Goal: Information Seeking & Learning: Find specific fact

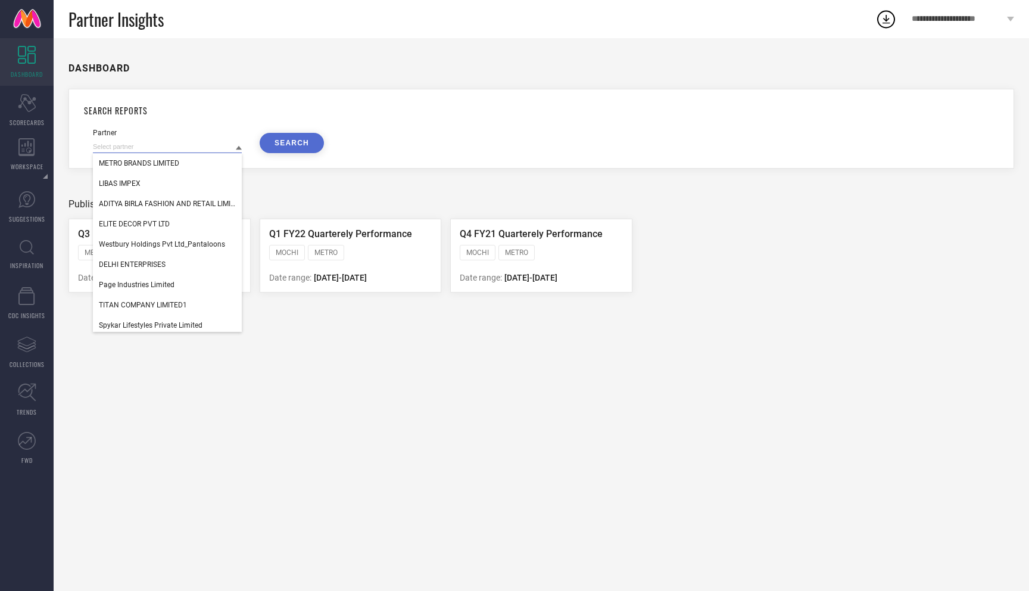
click at [158, 148] on input at bounding box center [167, 147] width 149 height 13
click at [304, 143] on button "SEARCH" at bounding box center [292, 143] width 64 height 20
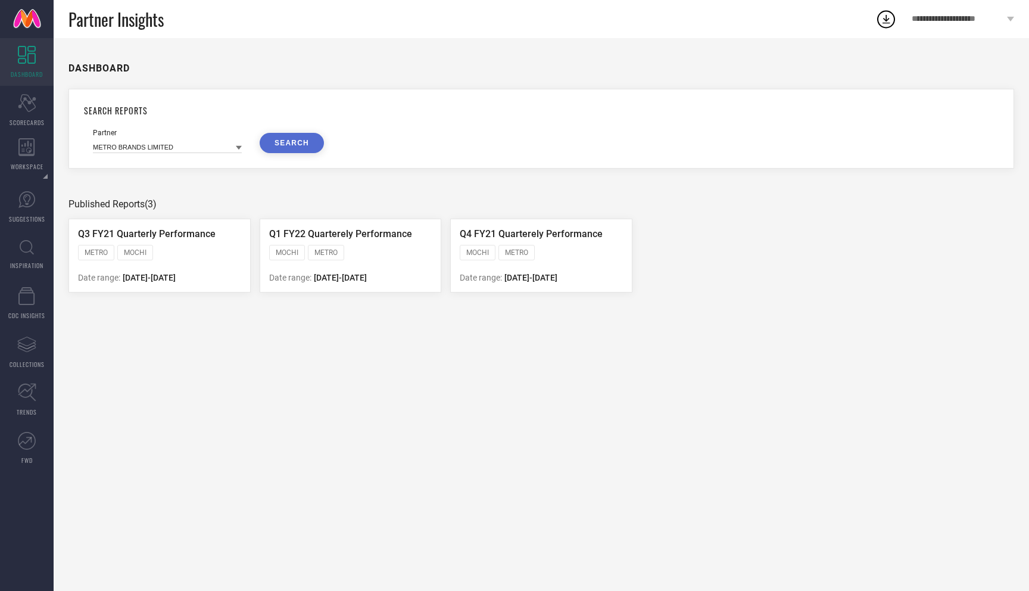
click at [238, 148] on icon at bounding box center [239, 148] width 6 height 4
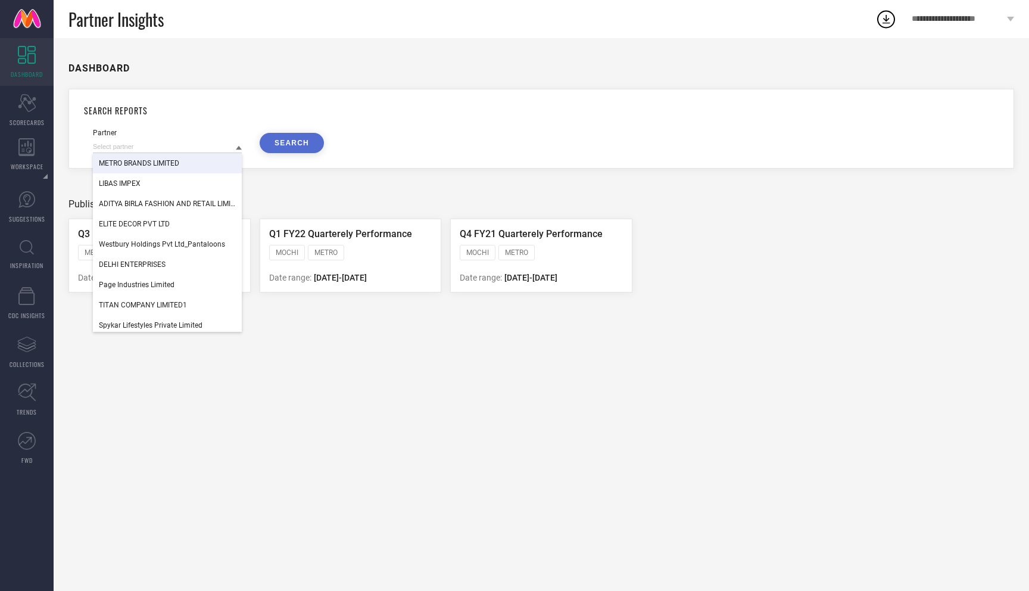
click at [31, 61] on icon at bounding box center [27, 55] width 18 height 18
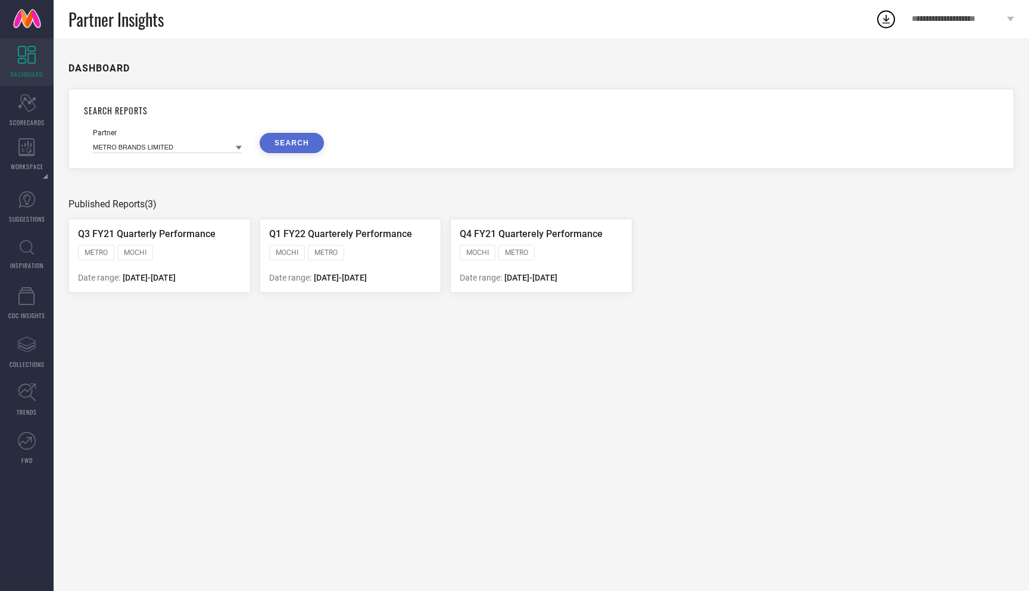
click at [31, 61] on icon at bounding box center [27, 55] width 18 height 18
click at [183, 145] on input at bounding box center [167, 147] width 149 height 13
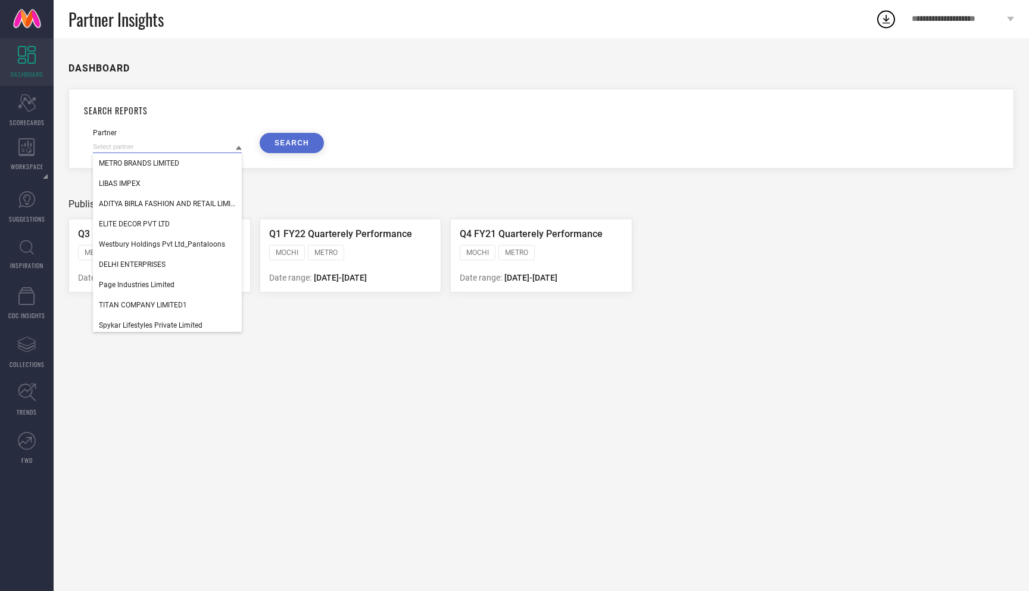
paste input "33888572 33888105 33873190 33876874 33878266 33886155 33882145"
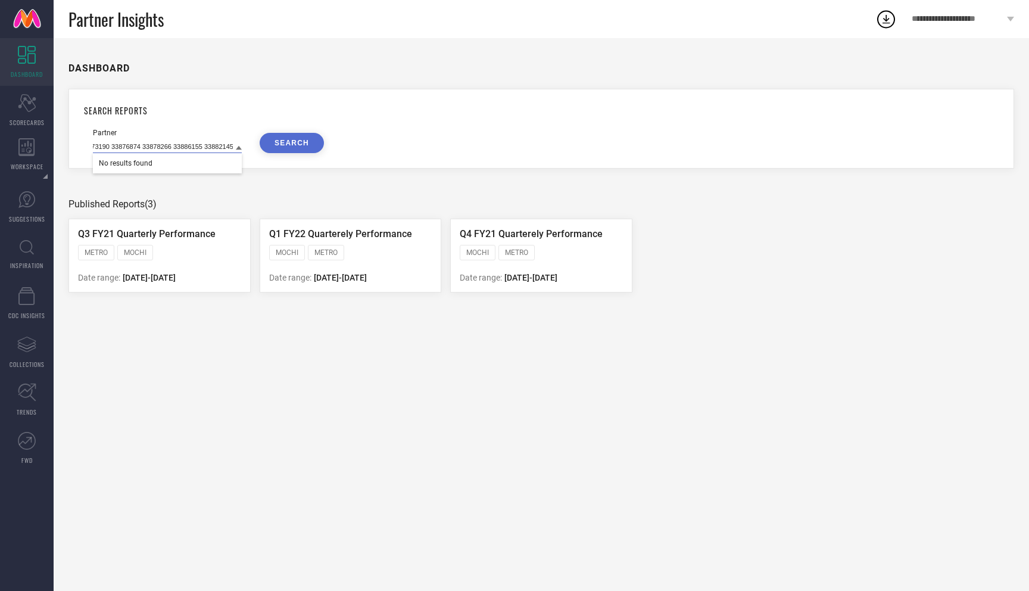
type input "33888572 33888105 33873190 33876874 33878266 33886155 33882145"
click at [298, 144] on button "SEARCH" at bounding box center [292, 143] width 64 height 20
click at [29, 250] on icon at bounding box center [27, 247] width 14 height 15
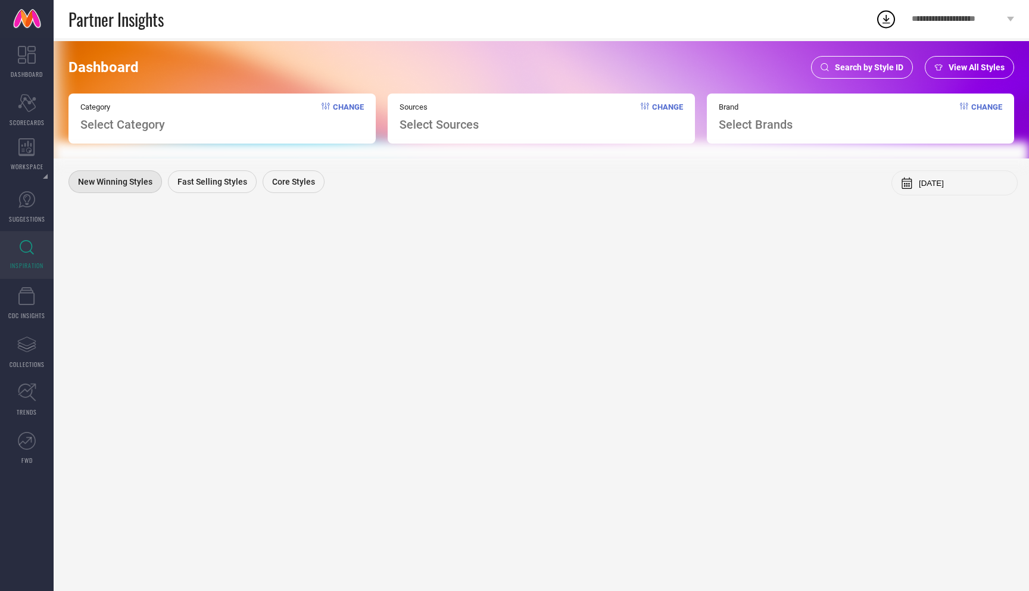
click at [190, 124] on div "Category Select Category Change" at bounding box center [221, 119] width 307 height 50
click at [163, 129] on span "Select Category" at bounding box center [122, 124] width 85 height 14
click at [338, 108] on span "Change" at bounding box center [348, 116] width 31 height 29
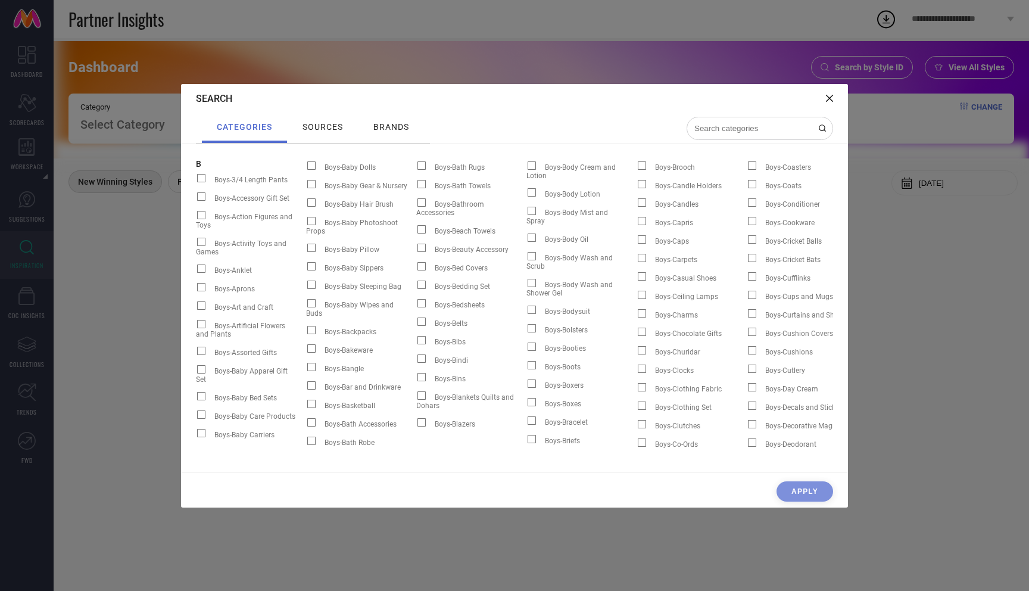
click at [829, 98] on icon at bounding box center [829, 98] width 7 height 7
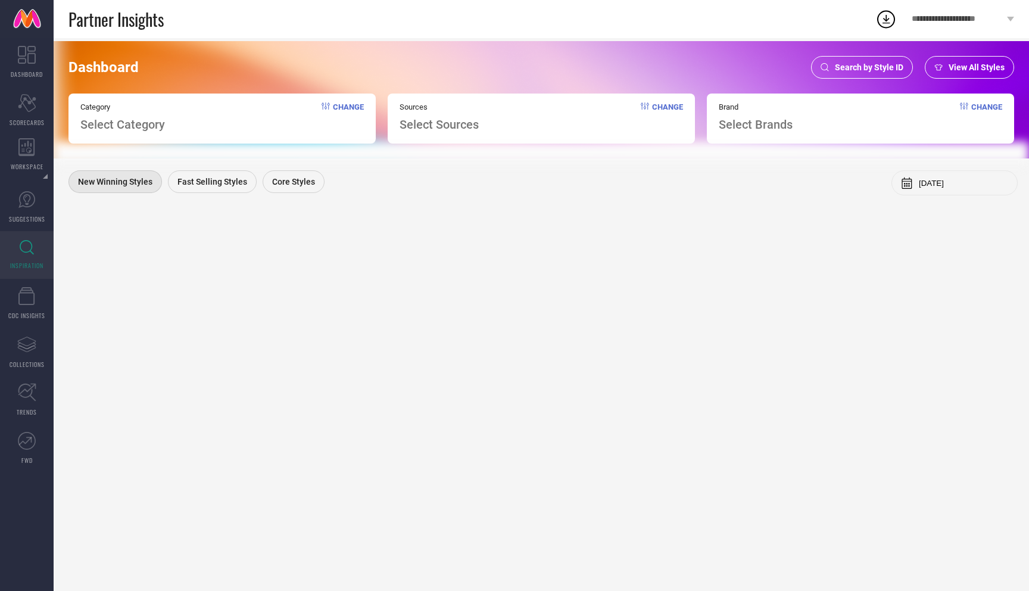
click at [852, 70] on span "Search by Style ID" at bounding box center [869, 68] width 68 height 10
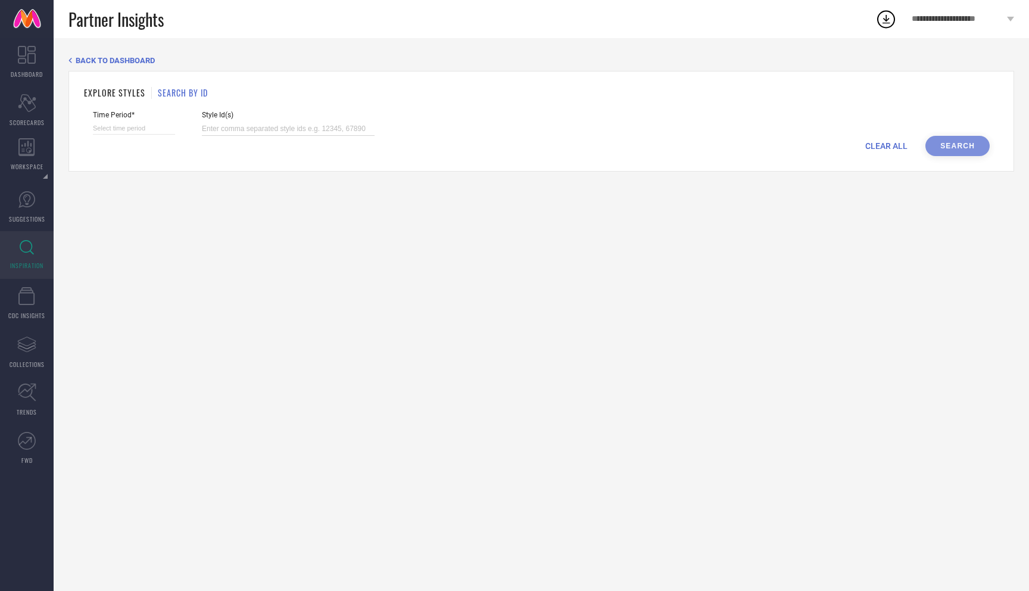
click at [288, 122] on input at bounding box center [288, 129] width 173 height 14
paste input "33888572 33888105 33873190 33876874 33878266 33886155 33882145"
type input "33888572 33888105 33873190 33876874 33878266 33886155 33882145"
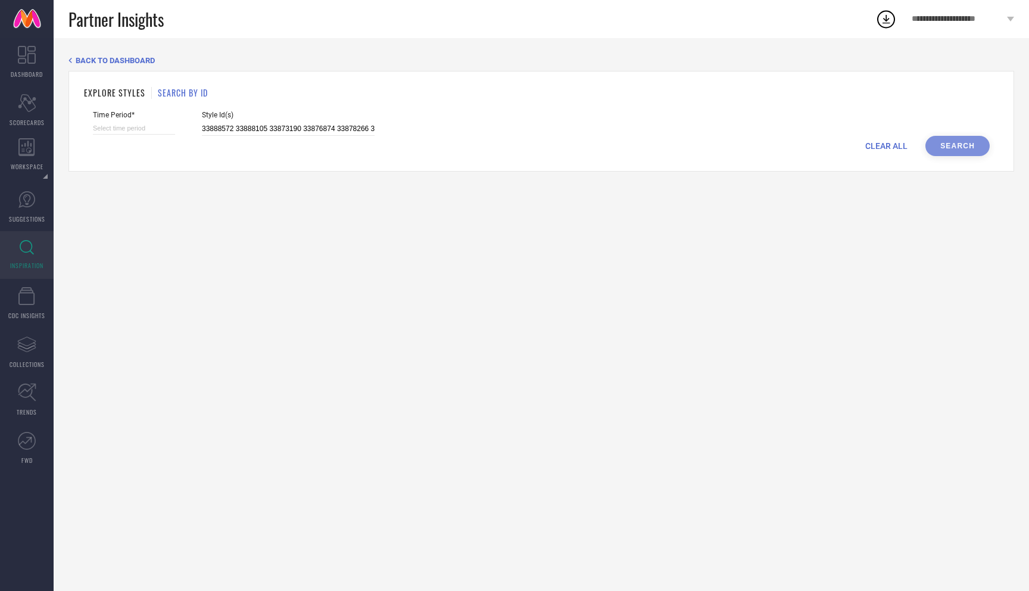
click at [949, 142] on div "CLEAR ALL Search" at bounding box center [541, 146] width 897 height 20
click at [132, 127] on input at bounding box center [134, 128] width 82 height 13
select select "7"
select select "2025"
select select "8"
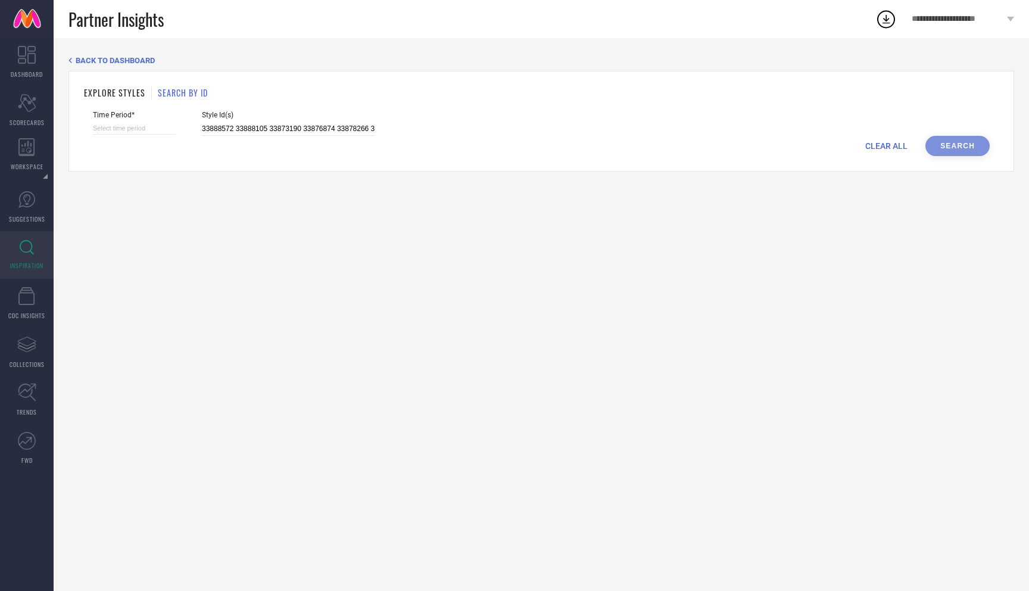
select select "2025"
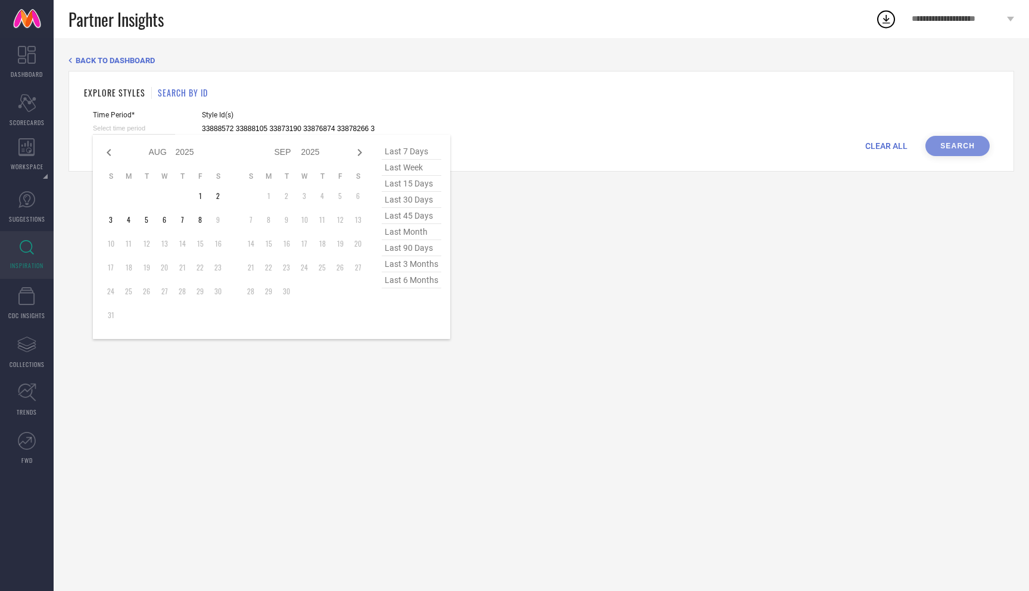
click at [420, 279] on span "last 6 months" at bounding box center [412, 280] width 60 height 16
type input "[DATE] to [DATE]"
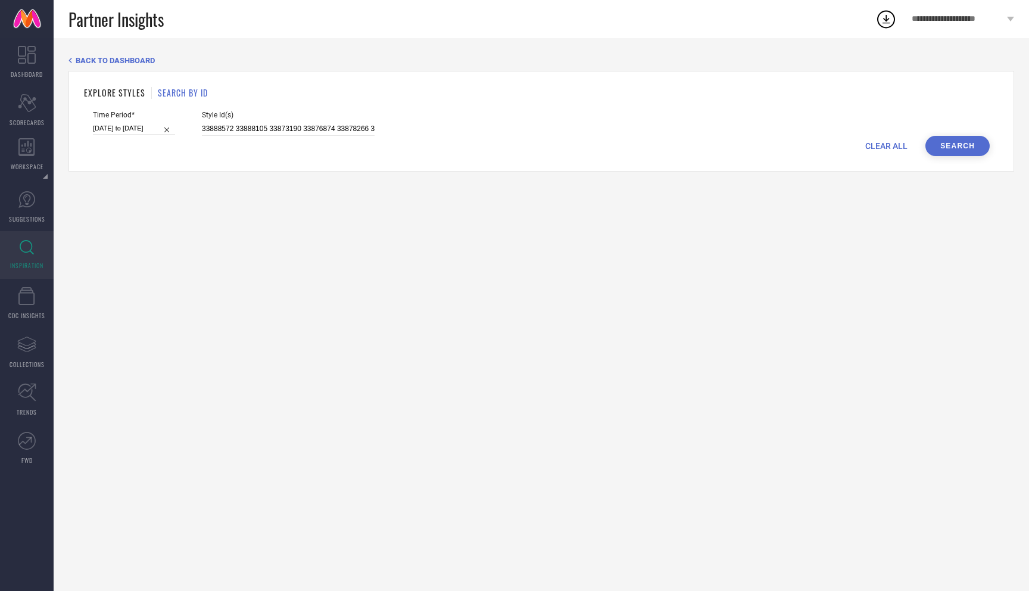
click at [956, 141] on button "Search" at bounding box center [958, 146] width 64 height 20
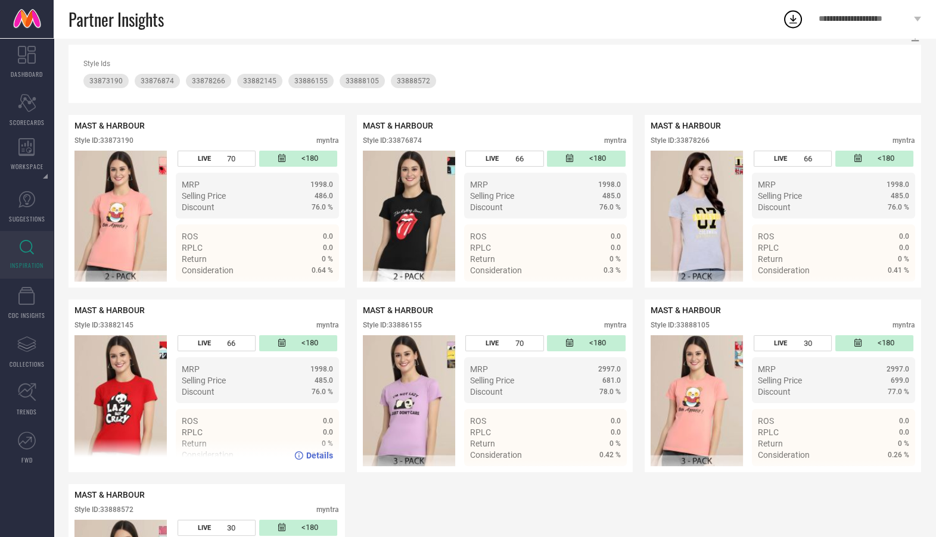
scroll to position [155, 0]
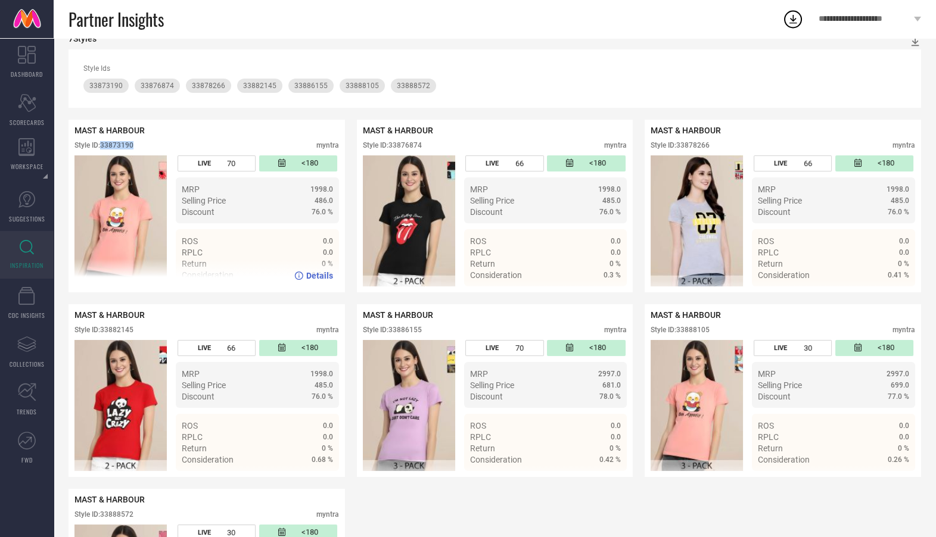
drag, startPoint x: 103, startPoint y: 144, endPoint x: 152, endPoint y: 144, distance: 49.4
click at [152, 144] on div "Style ID: 33873190 myntra" at bounding box center [206, 148] width 264 height 14
copy div "33873190"
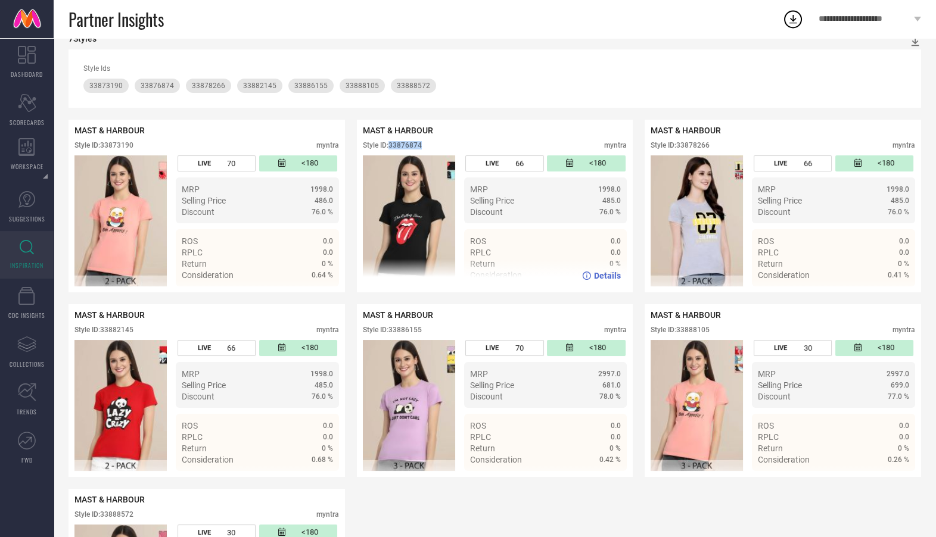
drag, startPoint x: 391, startPoint y: 144, endPoint x: 424, endPoint y: 145, distance: 33.4
click at [424, 145] on div "Style ID: 33876874 myntra" at bounding box center [495, 148] width 264 height 14
copy div "33876874"
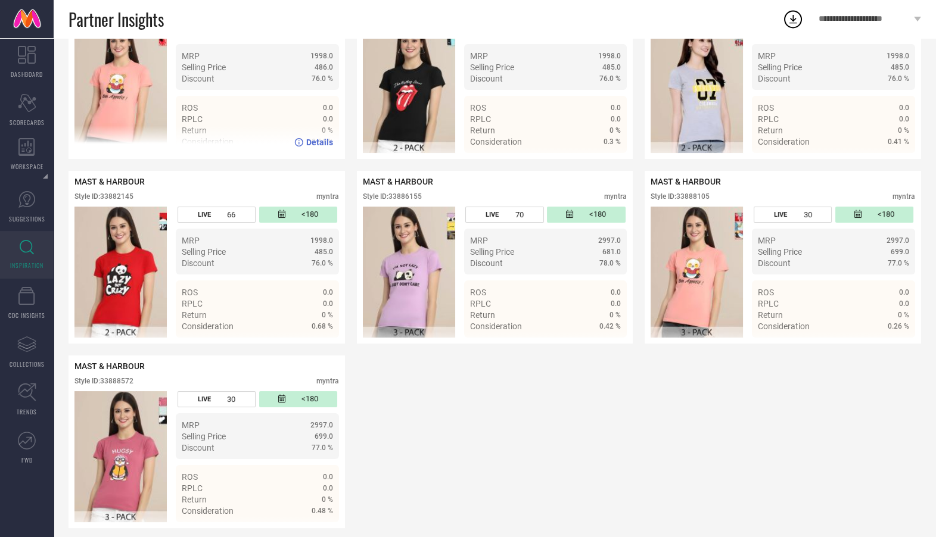
scroll to position [300, 0]
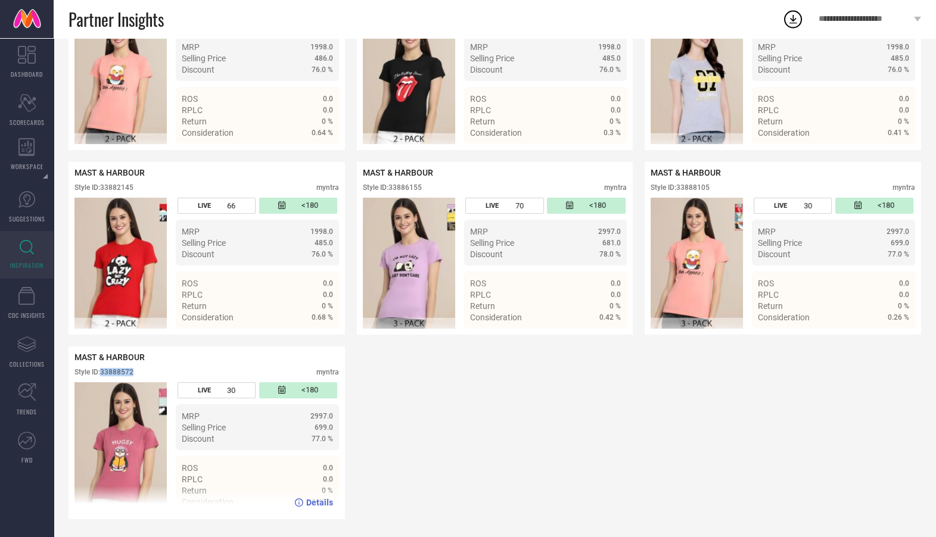
drag, startPoint x: 102, startPoint y: 369, endPoint x: 174, endPoint y: 369, distance: 71.5
click at [174, 369] on div "Style ID: 33888572 myntra" at bounding box center [206, 375] width 264 height 14
copy div "33888572"
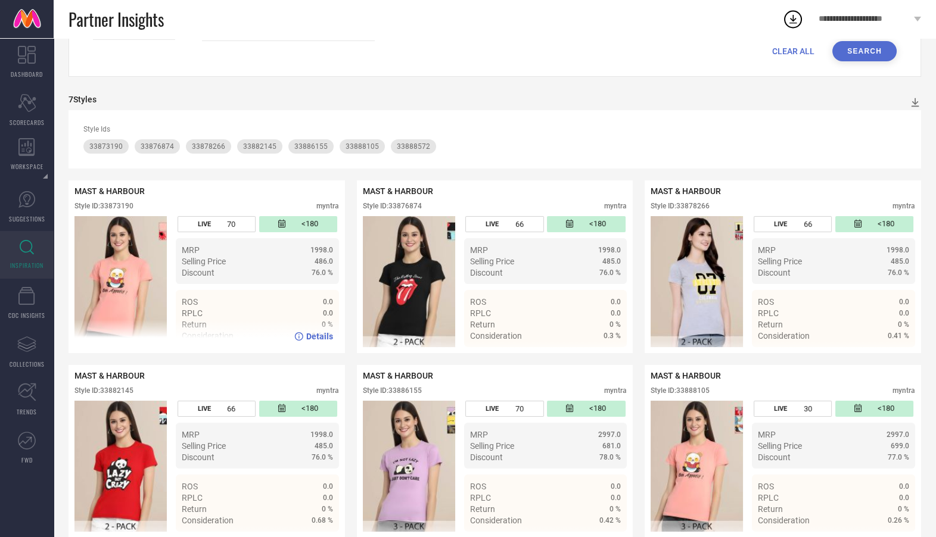
scroll to position [99, 0]
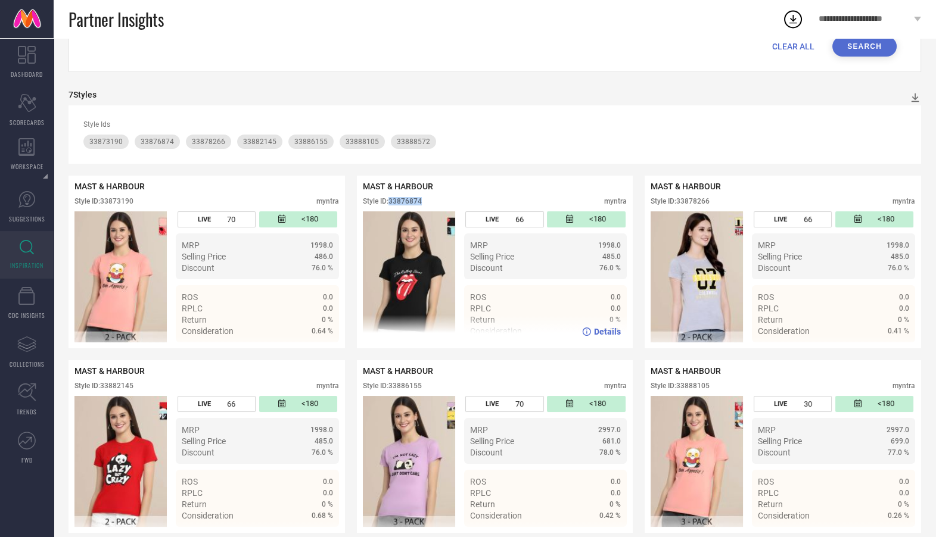
drag, startPoint x: 391, startPoint y: 200, endPoint x: 432, endPoint y: 201, distance: 40.5
click at [432, 201] on div "Style ID: 33876874 myntra" at bounding box center [495, 204] width 264 height 14
copy div "33876874"
click at [791, 48] on span "CLEAR ALL" at bounding box center [793, 47] width 42 height 10
click at [792, 43] on span "CLEAR ALL" at bounding box center [793, 47] width 42 height 10
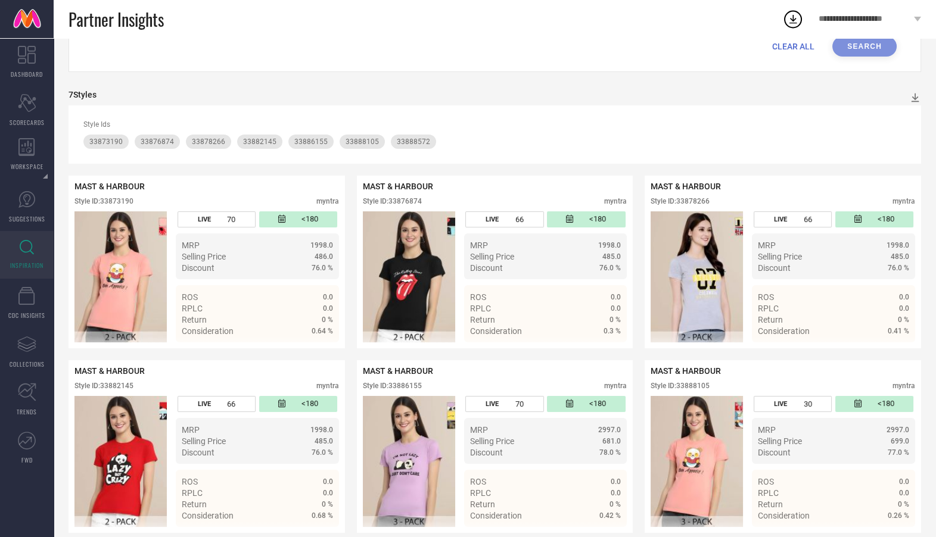
click at [790, 49] on span "CLEAR ALL" at bounding box center [793, 47] width 42 height 10
click at [782, 44] on span "CLEAR ALL" at bounding box center [793, 47] width 42 height 10
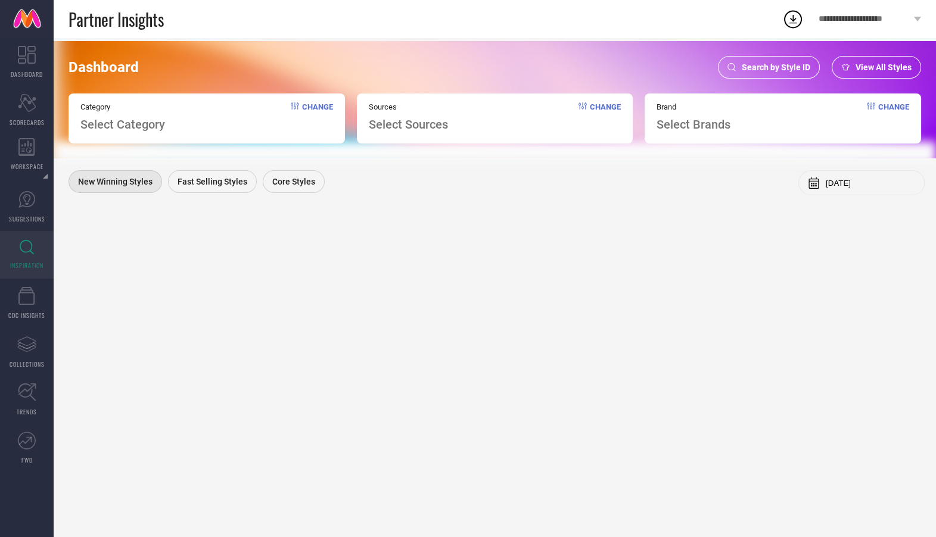
click at [767, 67] on span "Search by Style ID" at bounding box center [775, 68] width 68 height 10
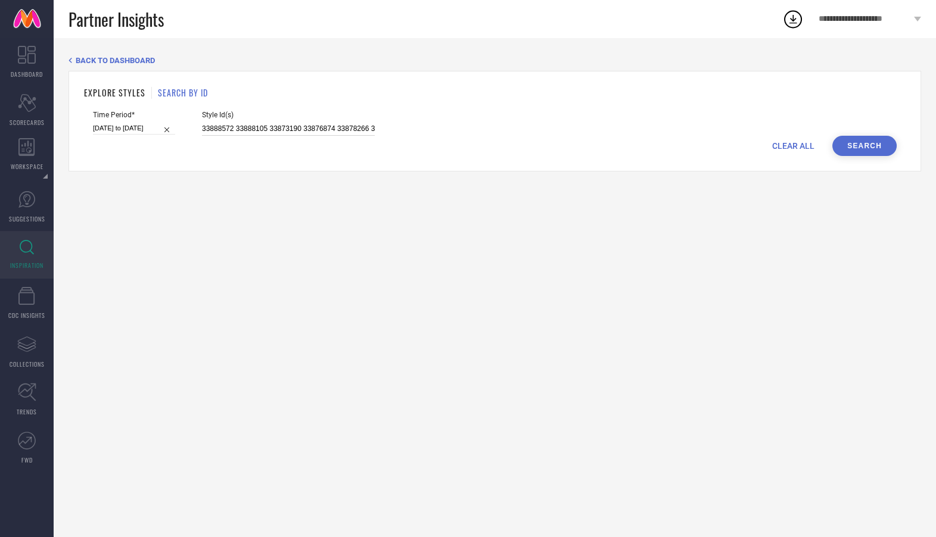
click at [215, 129] on input "33888572 33888105 33873190 33876874 33878266 33886155 33882145" at bounding box center [288, 129] width 173 height 14
paste input "75999 33878279 33878277 33878386 33888414 33878312 33878272 33888363 33876593 3…"
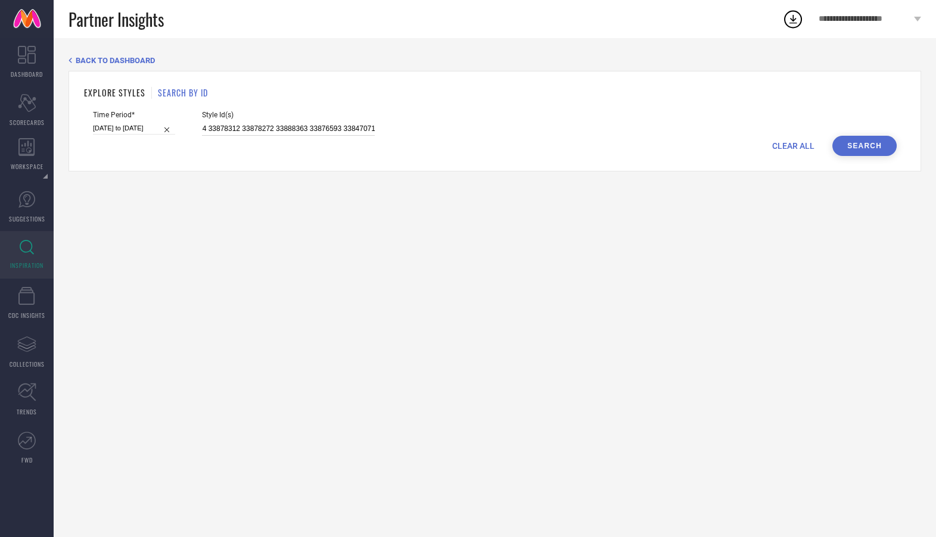
type input "33875999 33878279 33878277 33878386 33888414 33878312 33878272 33888363 3387659…"
click at [860, 142] on button "Search" at bounding box center [864, 146] width 64 height 20
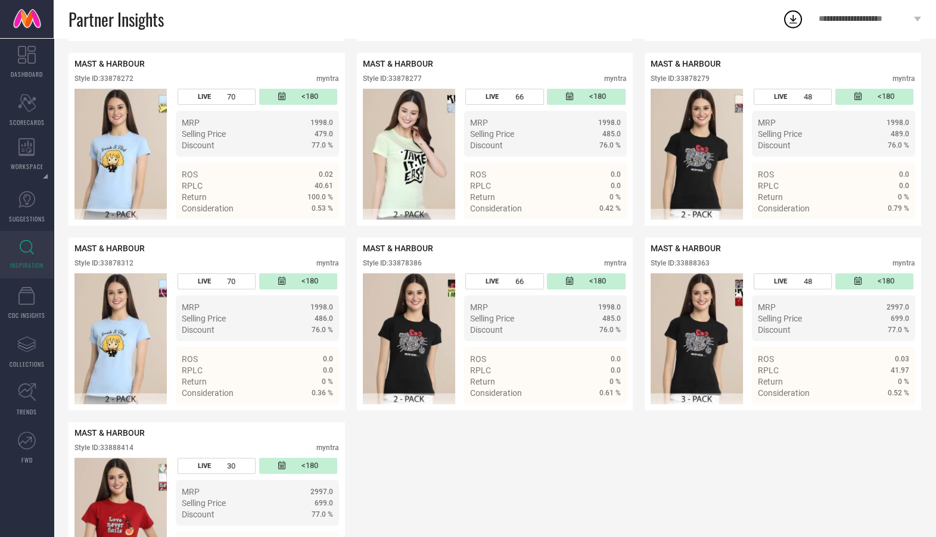
scroll to position [250, 0]
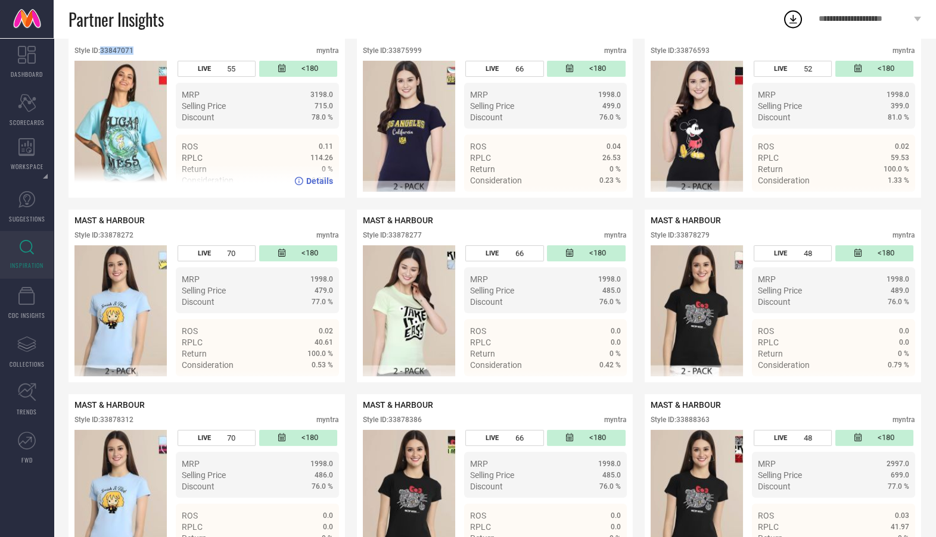
drag, startPoint x: 103, startPoint y: 49, endPoint x: 152, endPoint y: 50, distance: 49.4
click at [152, 50] on div "Style ID: 33847071 myntra" at bounding box center [206, 53] width 264 height 14
copy div "33847071"
